Goal: Task Accomplishment & Management: Use online tool/utility

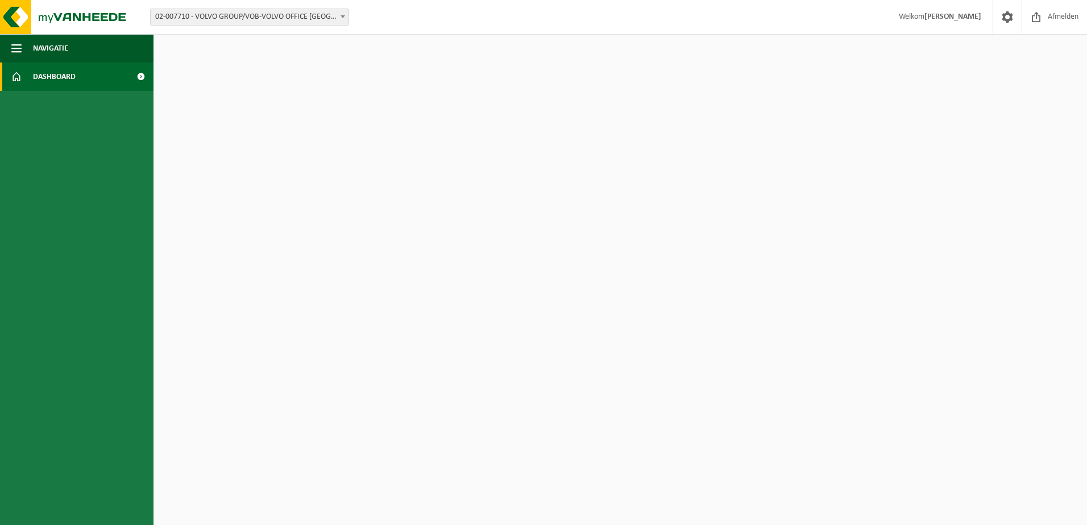
click at [92, 76] on link "Dashboard" at bounding box center [77, 77] width 154 height 28
click at [92, 77] on link "Dashboard" at bounding box center [77, 77] width 154 height 28
click at [140, 73] on span at bounding box center [141, 77] width 26 height 28
click at [115, 81] on link "Dashboard" at bounding box center [77, 77] width 154 height 28
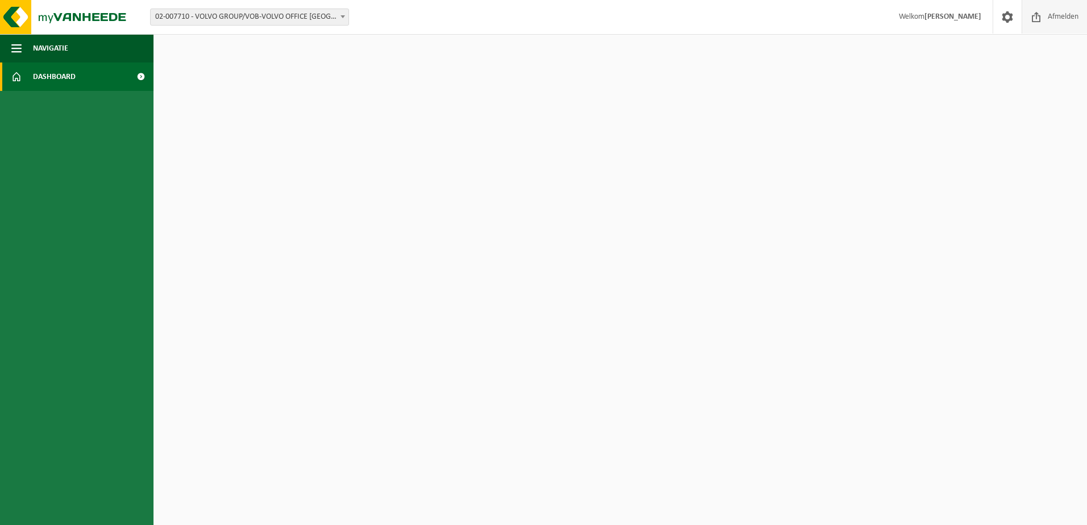
click at [1051, 15] on span "Afmelden" at bounding box center [1063, 17] width 36 height 34
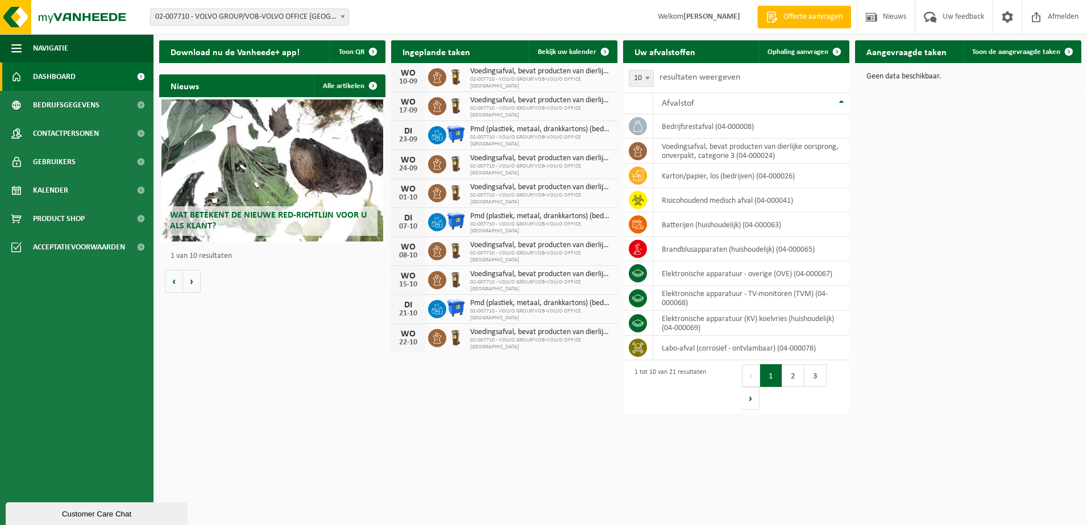
drag, startPoint x: 64, startPoint y: 190, endPoint x: 200, endPoint y: 218, distance: 139.3
click at [64, 190] on span "Kalender" at bounding box center [50, 190] width 35 height 28
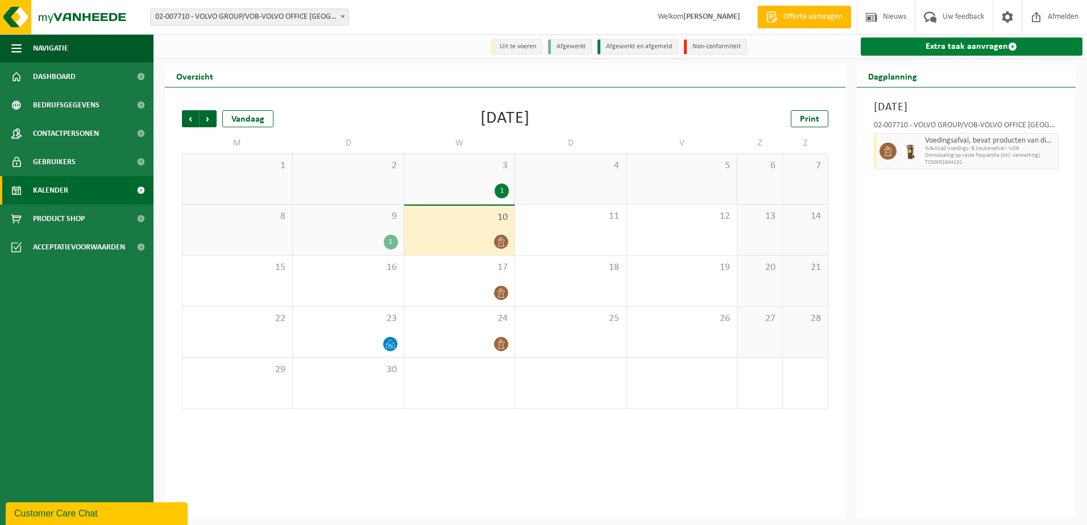
click at [927, 44] on link "Extra taak aanvragen" at bounding box center [972, 47] width 222 height 18
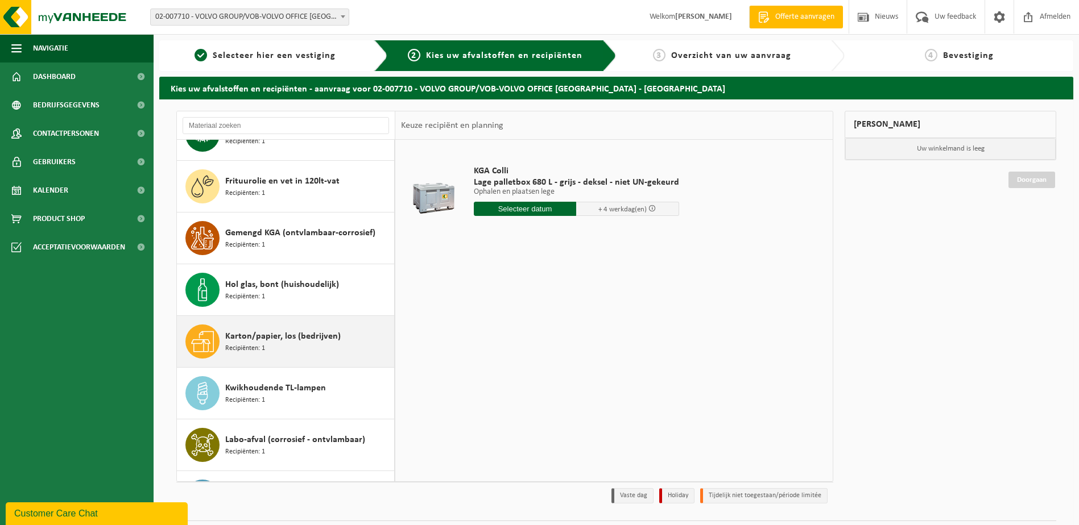
click at [271, 350] on div "Karton/papier, los (bedrijven) Recipiënten: 1" at bounding box center [308, 342] width 166 height 34
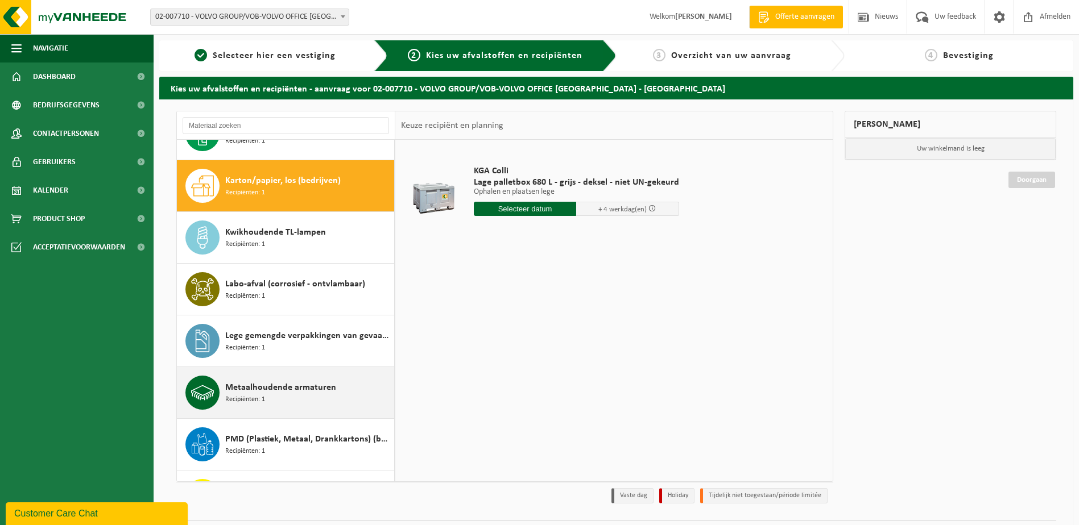
scroll to position [517, 0]
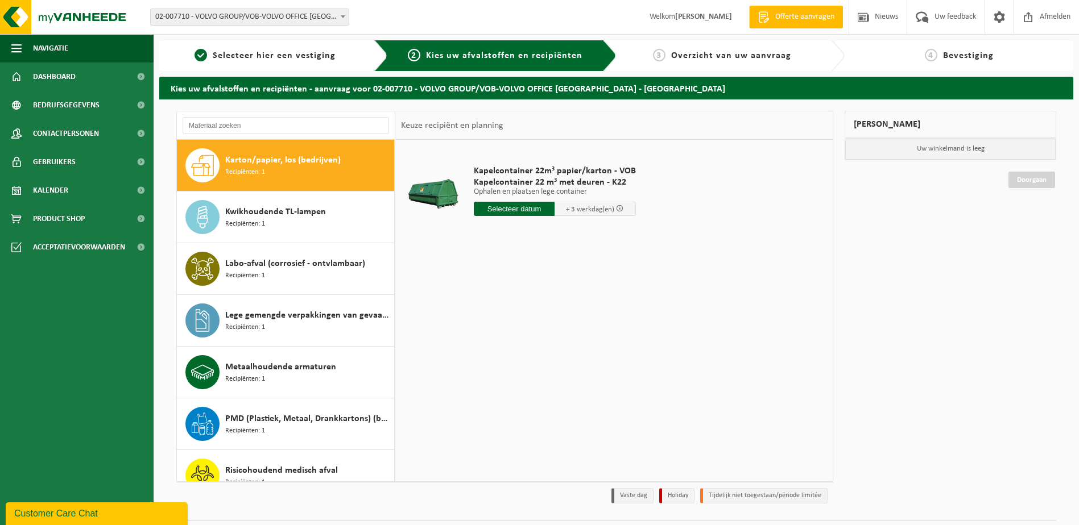
click at [515, 209] on input "text" at bounding box center [514, 209] width 81 height 14
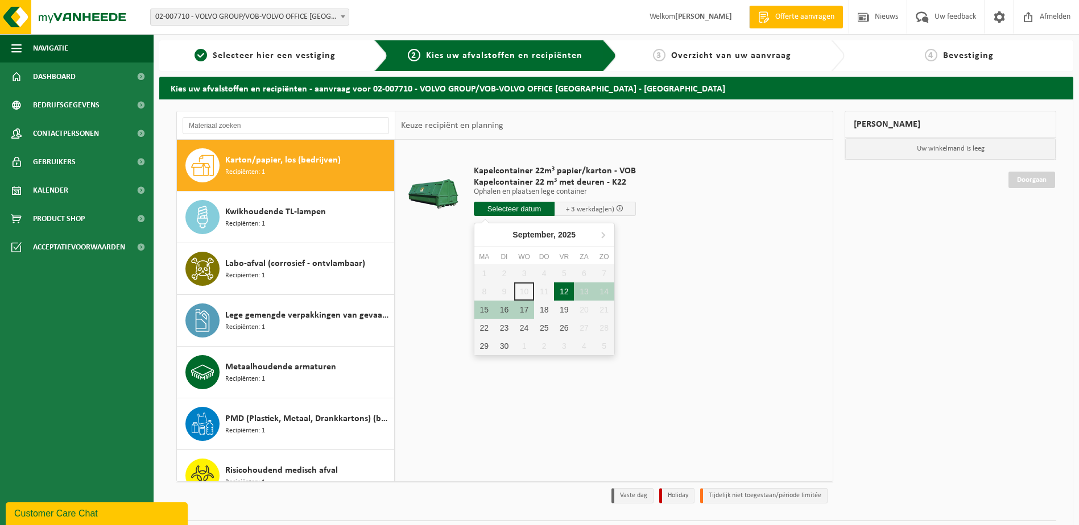
click at [565, 294] on div "12" at bounding box center [564, 292] width 20 height 18
type input "Van [DATE]"
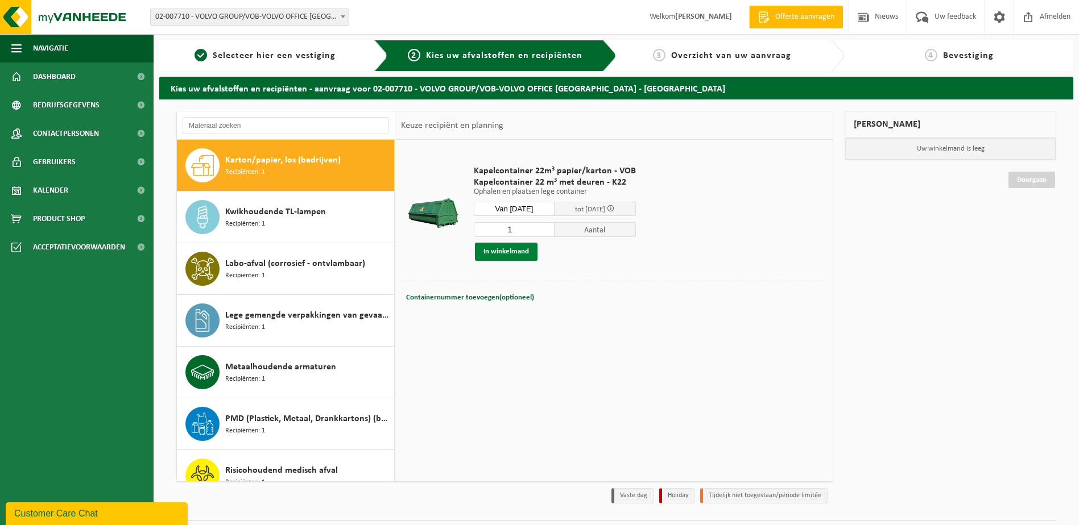
click at [502, 250] on button "In winkelmand" at bounding box center [506, 252] width 63 height 18
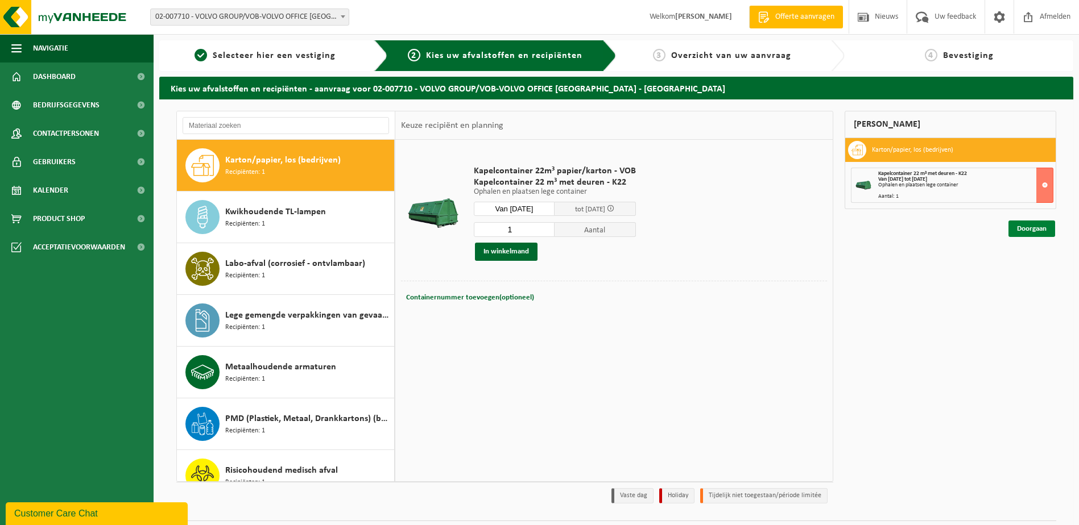
click at [1034, 230] on link "Doorgaan" at bounding box center [1031, 229] width 47 height 16
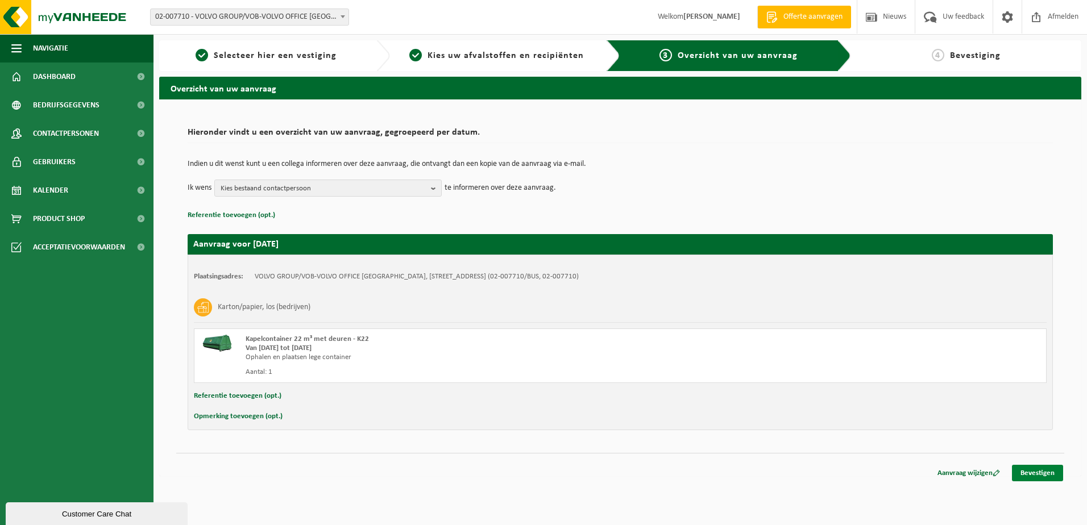
click at [1039, 475] on link "Bevestigen" at bounding box center [1037, 473] width 51 height 16
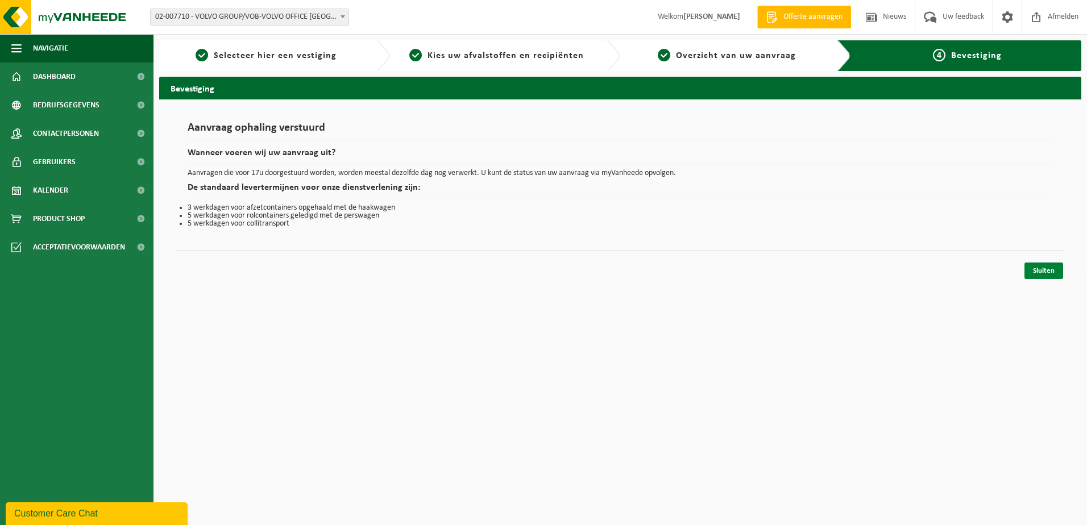
click at [1041, 273] on link "Sluiten" at bounding box center [1044, 271] width 39 height 16
